Goal: Information Seeking & Learning: Find specific fact

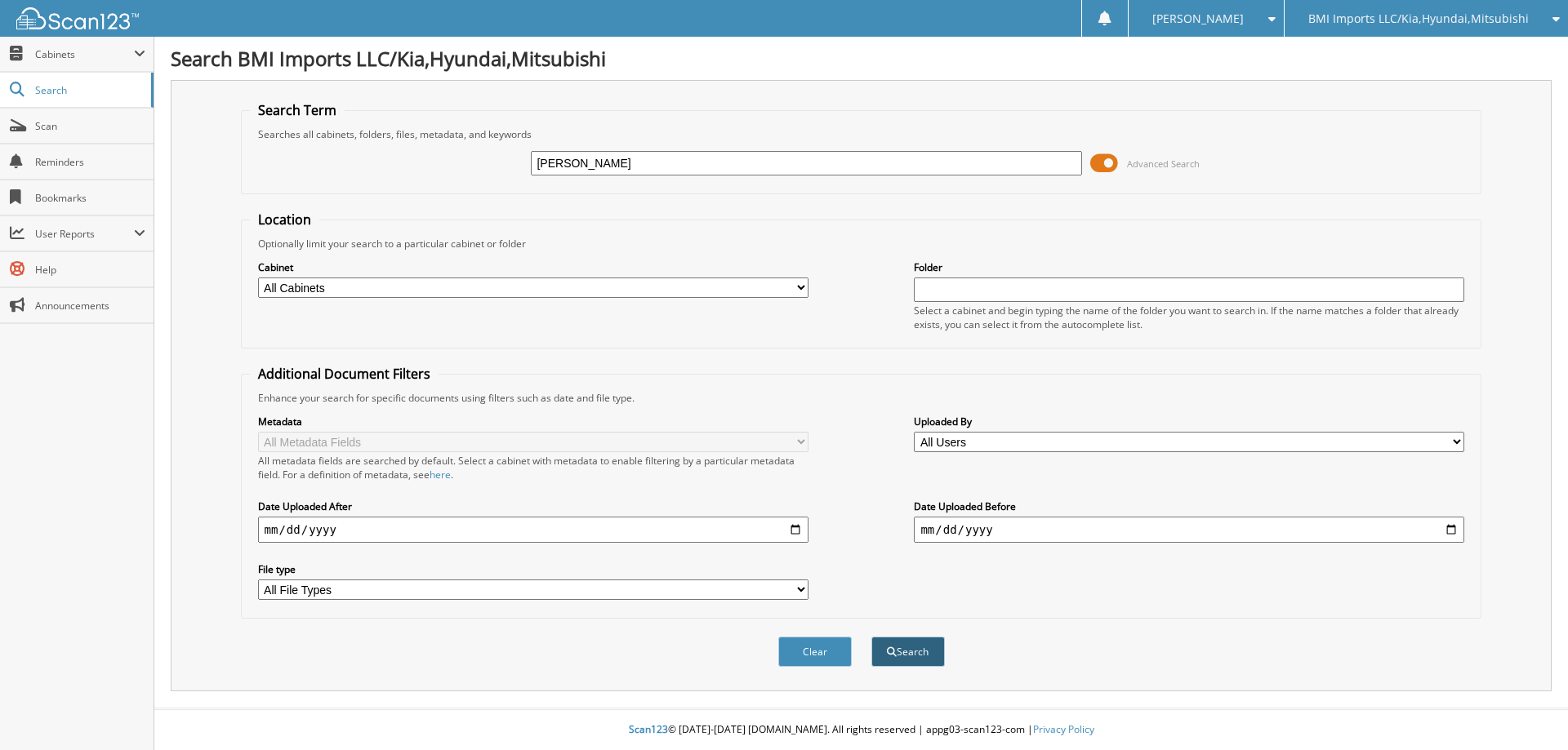
type input "[PERSON_NAME]"
click at [921, 654] on button "Search" at bounding box center [909, 652] width 74 height 30
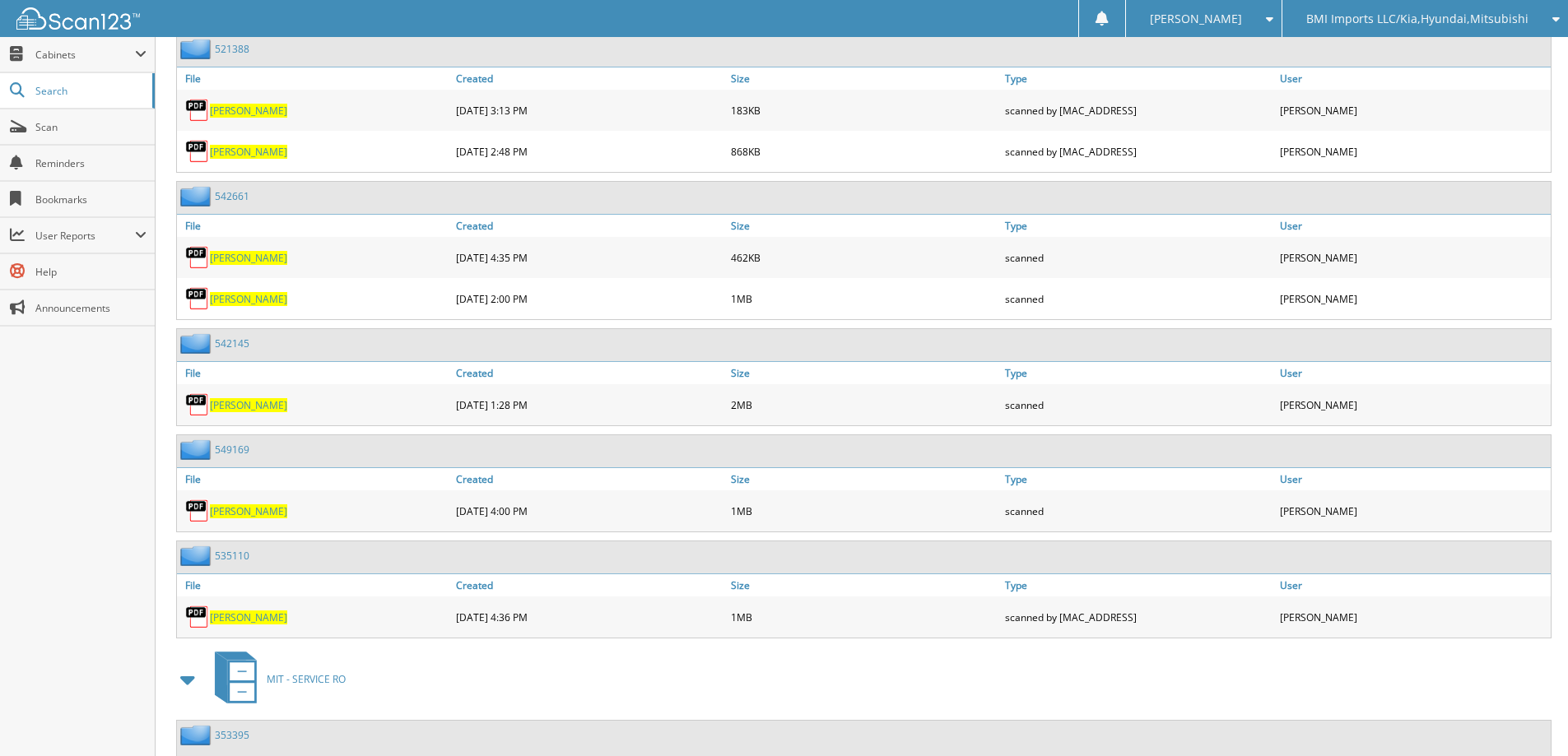
scroll to position [1728, 0]
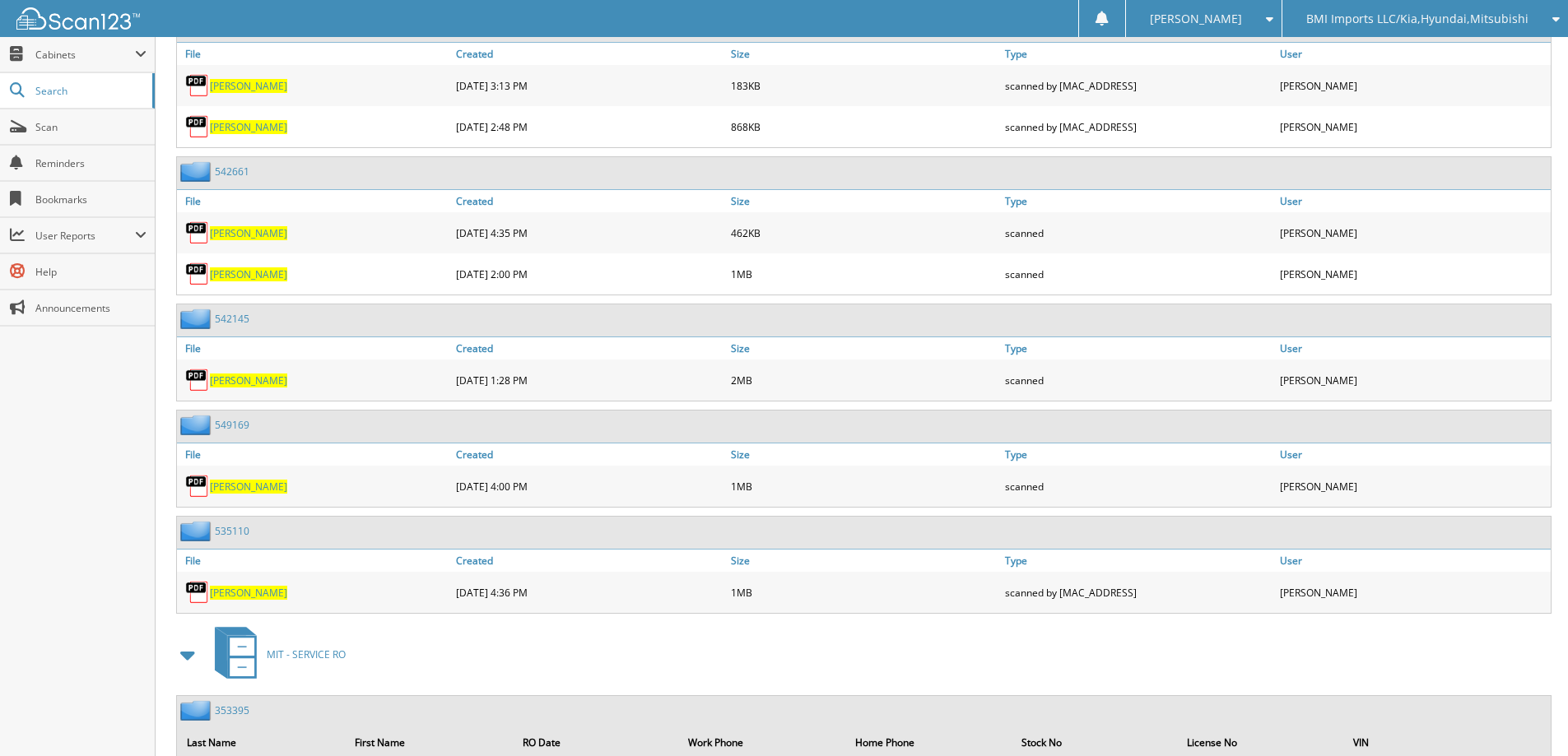
click at [235, 429] on link "549169" at bounding box center [232, 425] width 35 height 14
